Goal: Information Seeking & Learning: Learn about a topic

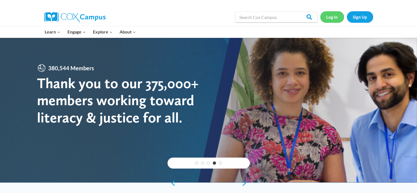
click at [328, 18] on link "Log In" at bounding box center [332, 16] width 24 height 11
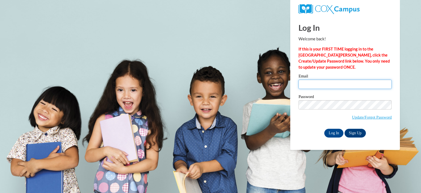
click at [336, 84] on input "Email" at bounding box center [345, 83] width 93 height 9
type input "agriggs1@bpc.edu"
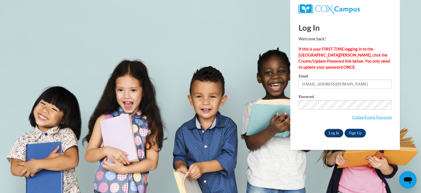
click at [332, 132] on input "Log In" at bounding box center [333, 133] width 19 height 9
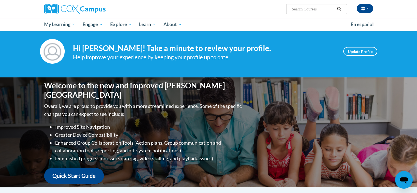
scroll to position [5, 0]
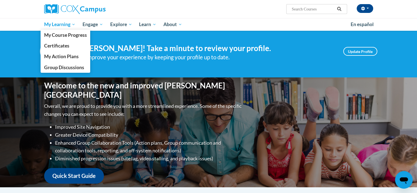
click at [70, 24] on span "My Learning" at bounding box center [60, 24] width 32 height 7
click at [71, 34] on span "My Course Progress" at bounding box center [65, 35] width 43 height 6
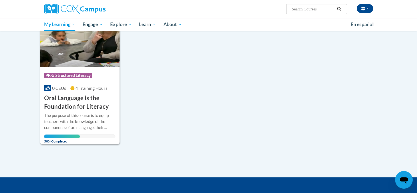
scroll to position [95, 0]
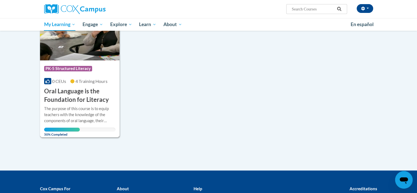
click at [86, 109] on div "The purpose of this course is to equip teachers with the knowledge of the compo…" at bounding box center [80, 115] width 72 height 18
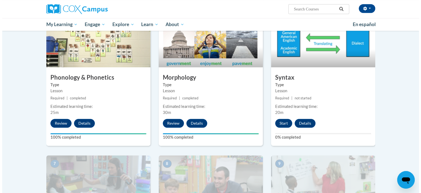
scroll to position [291, 0]
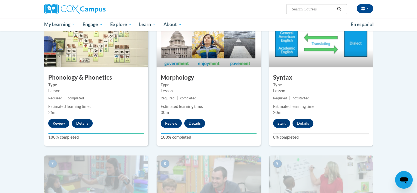
click at [330, 80] on h3 "Syntax" at bounding box center [321, 77] width 104 height 8
click at [299, 53] on img at bounding box center [321, 39] width 104 height 55
click at [282, 121] on button "Start" at bounding box center [281, 123] width 17 height 9
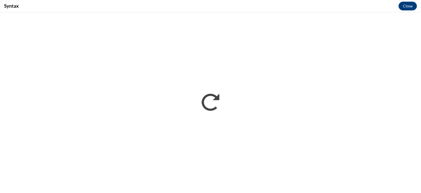
scroll to position [0, 0]
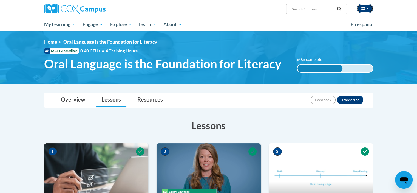
click at [368, 9] on button "button" at bounding box center [365, 8] width 16 height 9
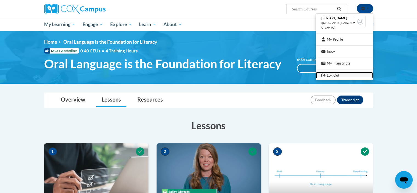
click at [336, 75] on link "Log Out" at bounding box center [344, 75] width 57 height 7
